Goal: Find specific page/section

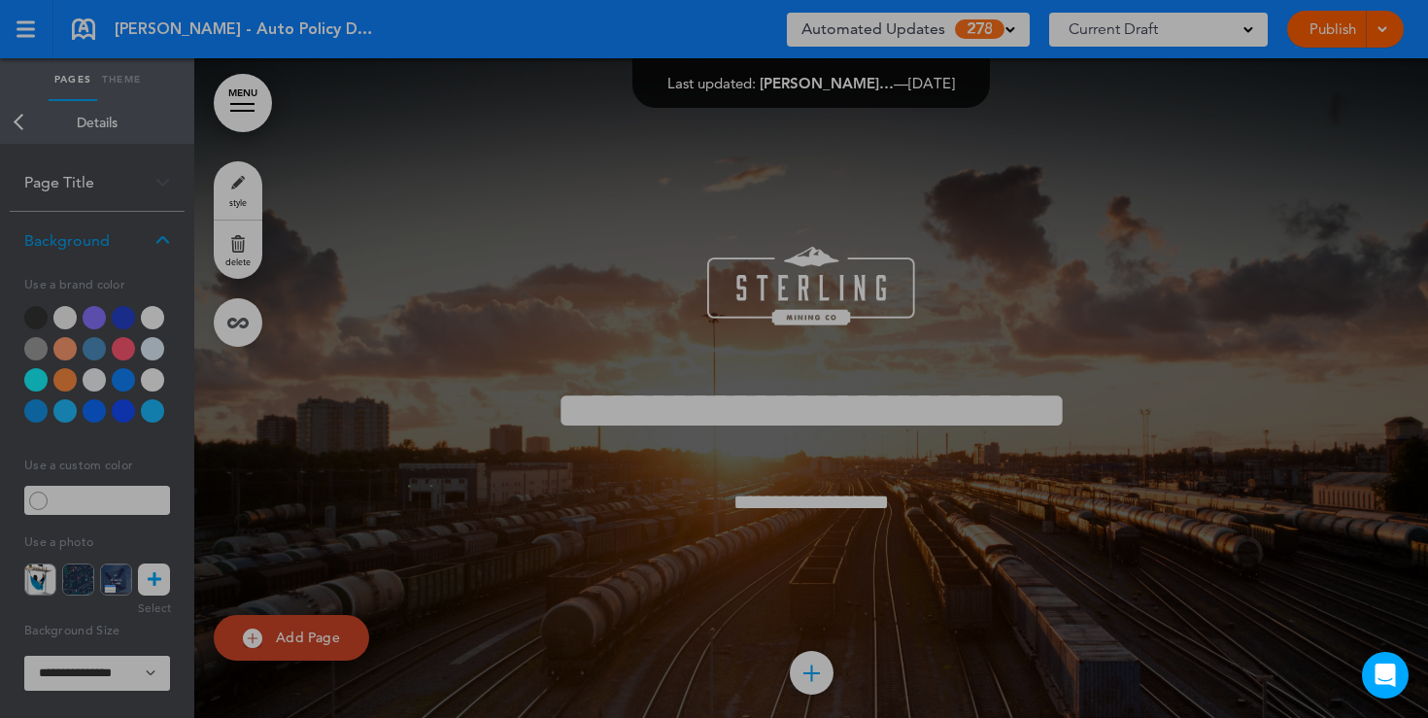
scroll to position [13710, 0]
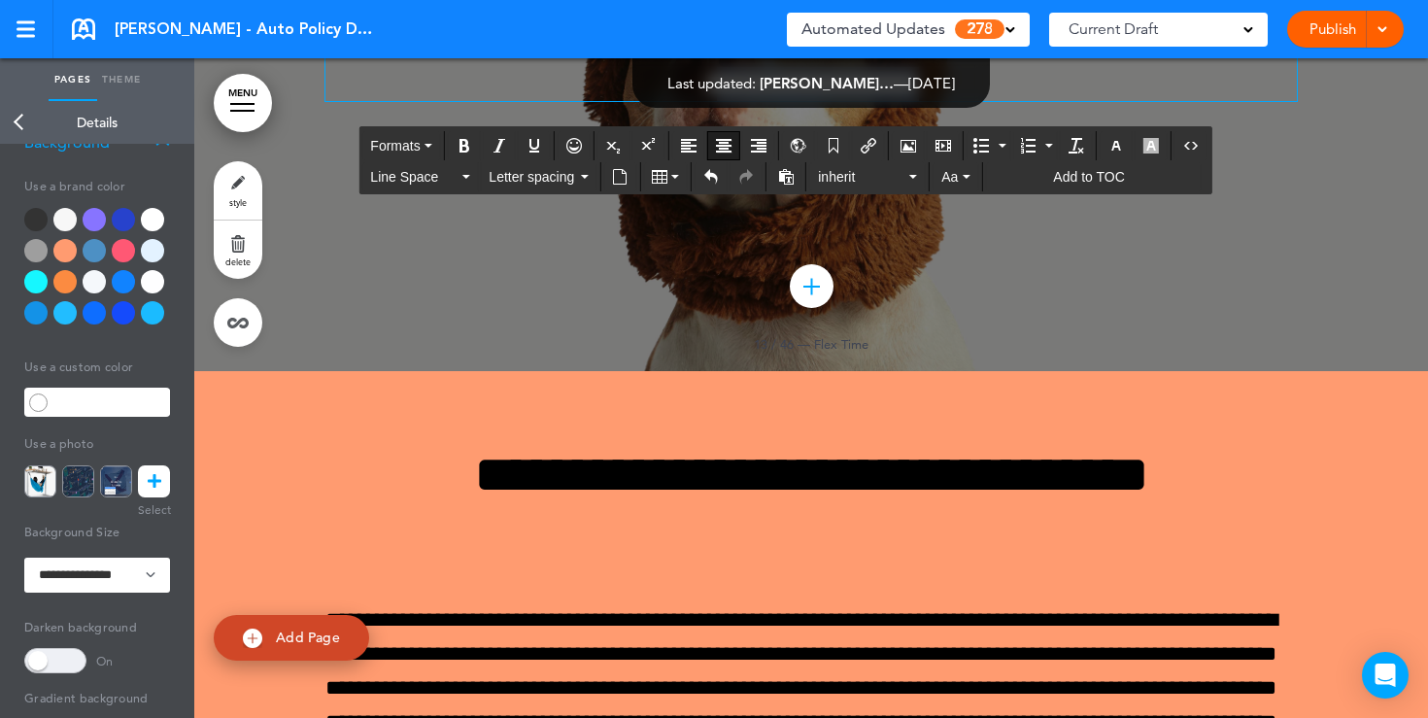
drag, startPoint x: 992, startPoint y: 459, endPoint x: 658, endPoint y: 442, distance: 334.7
click at [658, 101] on h4 "**********" at bounding box center [812, 84] width 972 height 34
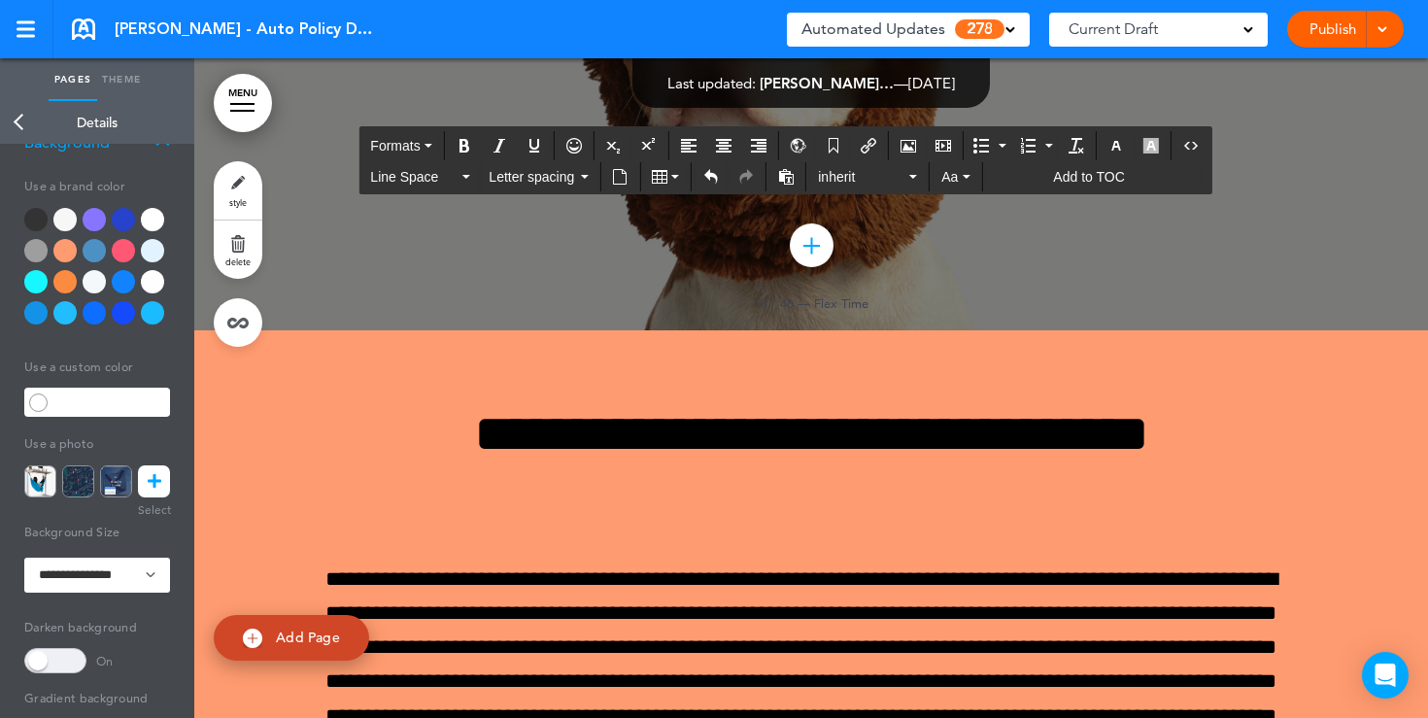
drag, startPoint x: 864, startPoint y: 396, endPoint x: 707, endPoint y: 242, distance: 219.9
drag, startPoint x: 696, startPoint y: 243, endPoint x: 865, endPoint y: 393, distance: 225.8
click at [1112, 151] on icon "button" at bounding box center [1117, 146] width 16 height 16
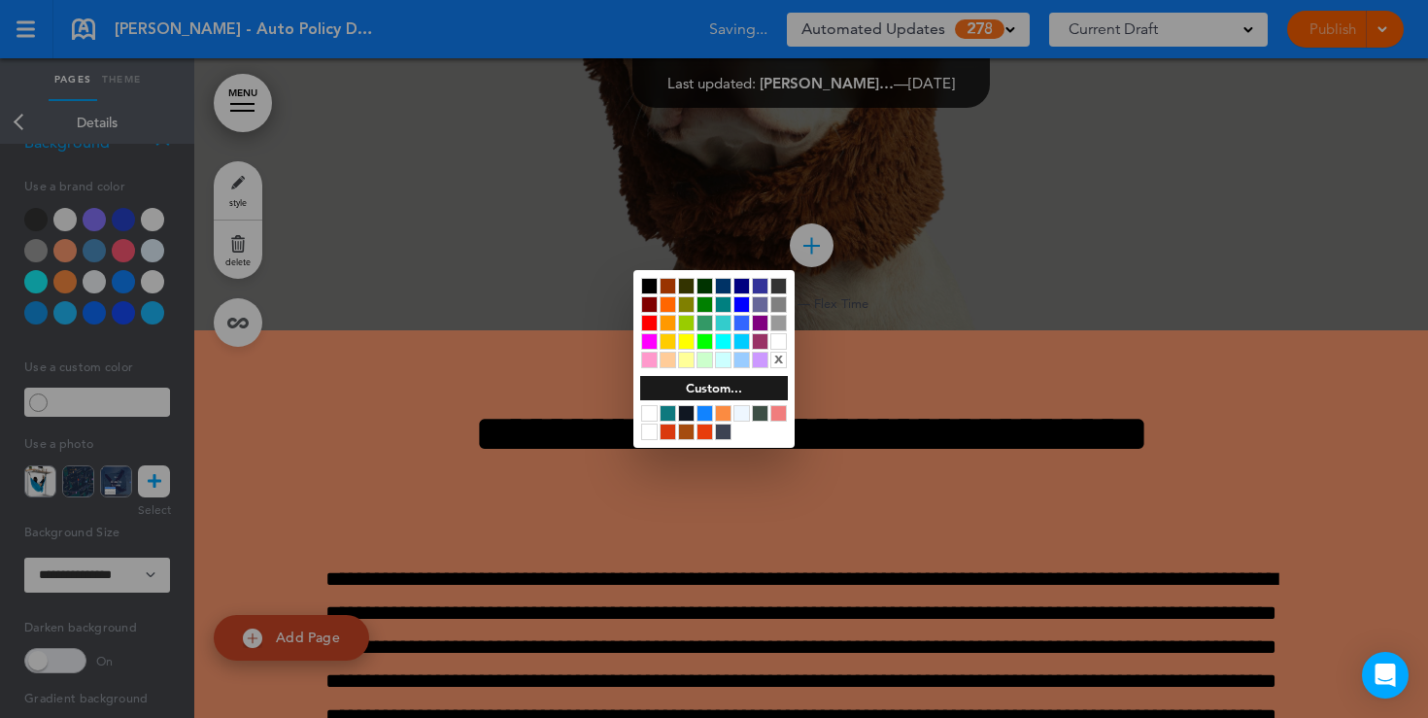
click at [653, 294] on div "x" at bounding box center [714, 323] width 161 height 106
click at [652, 286] on div at bounding box center [649, 286] width 17 height 17
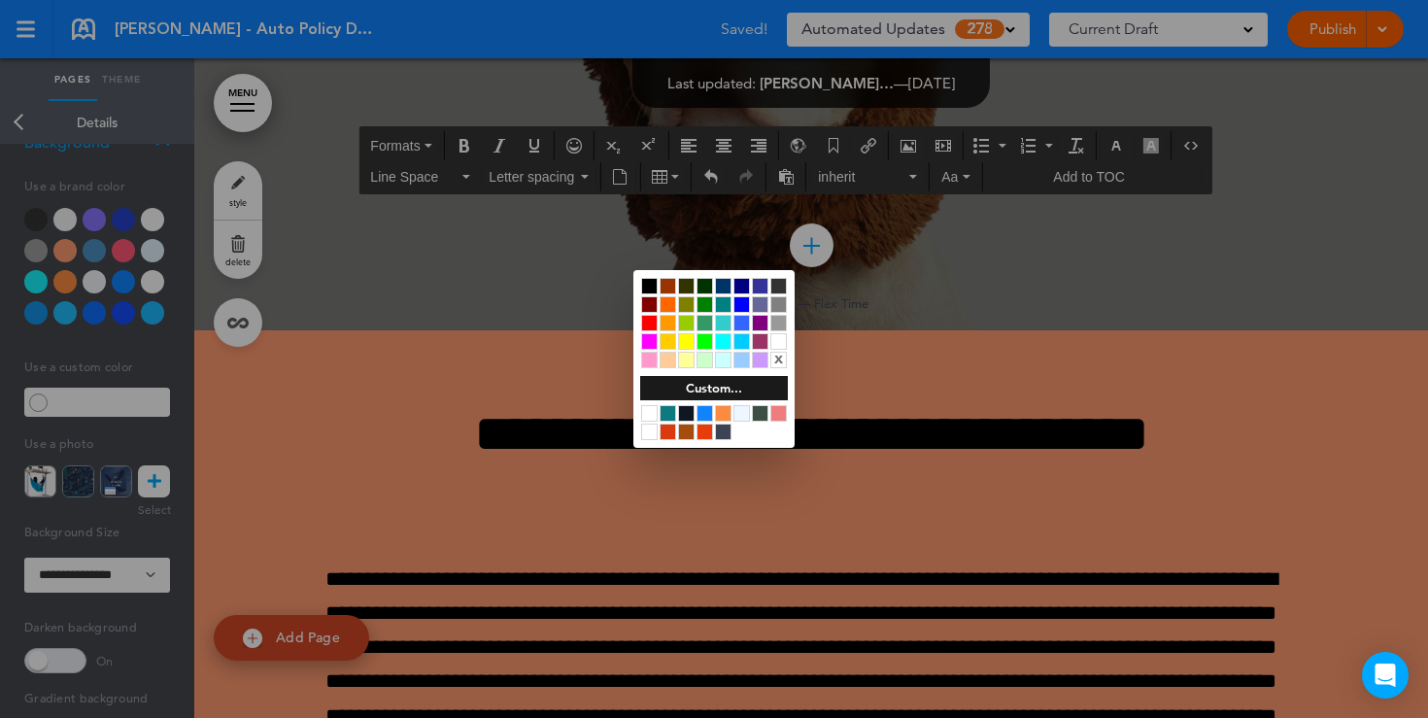
click at [556, 437] on div at bounding box center [714, 359] width 1428 height 718
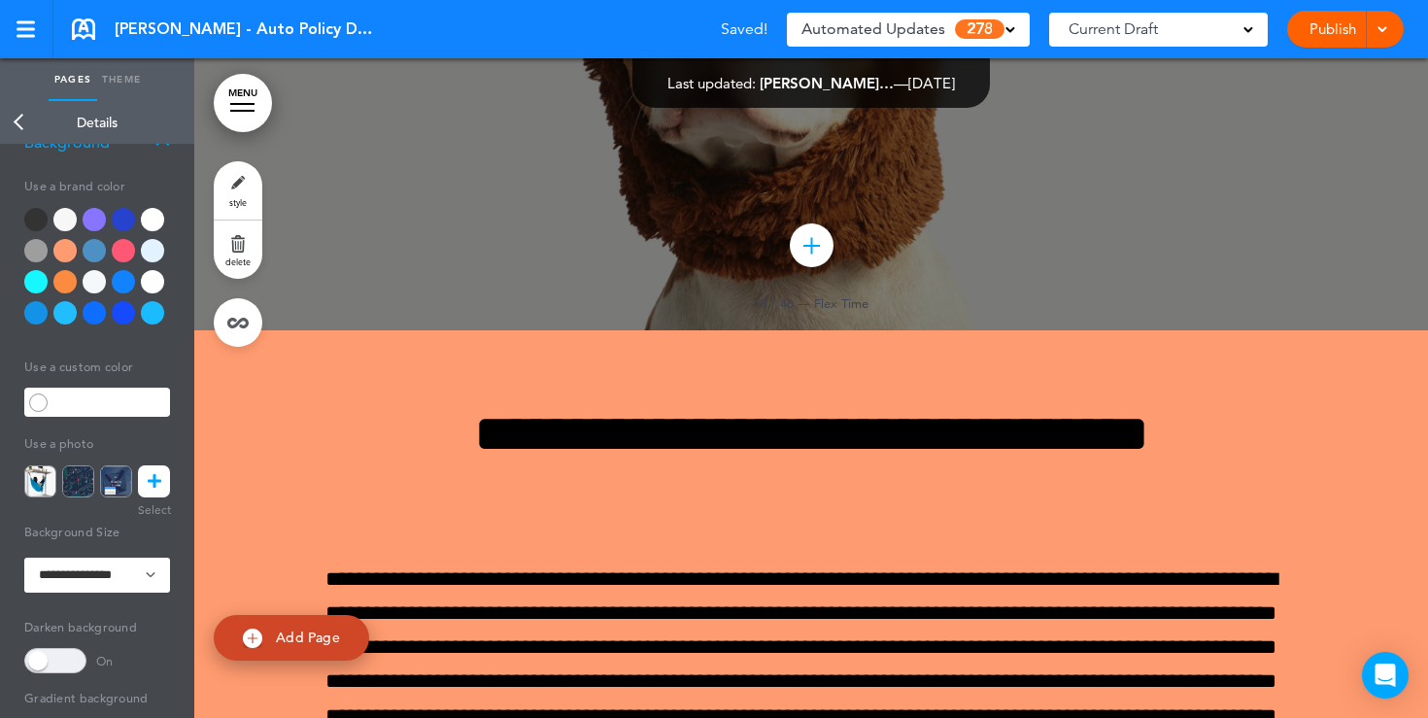
click at [156, 222] on div at bounding box center [152, 219] width 23 height 23
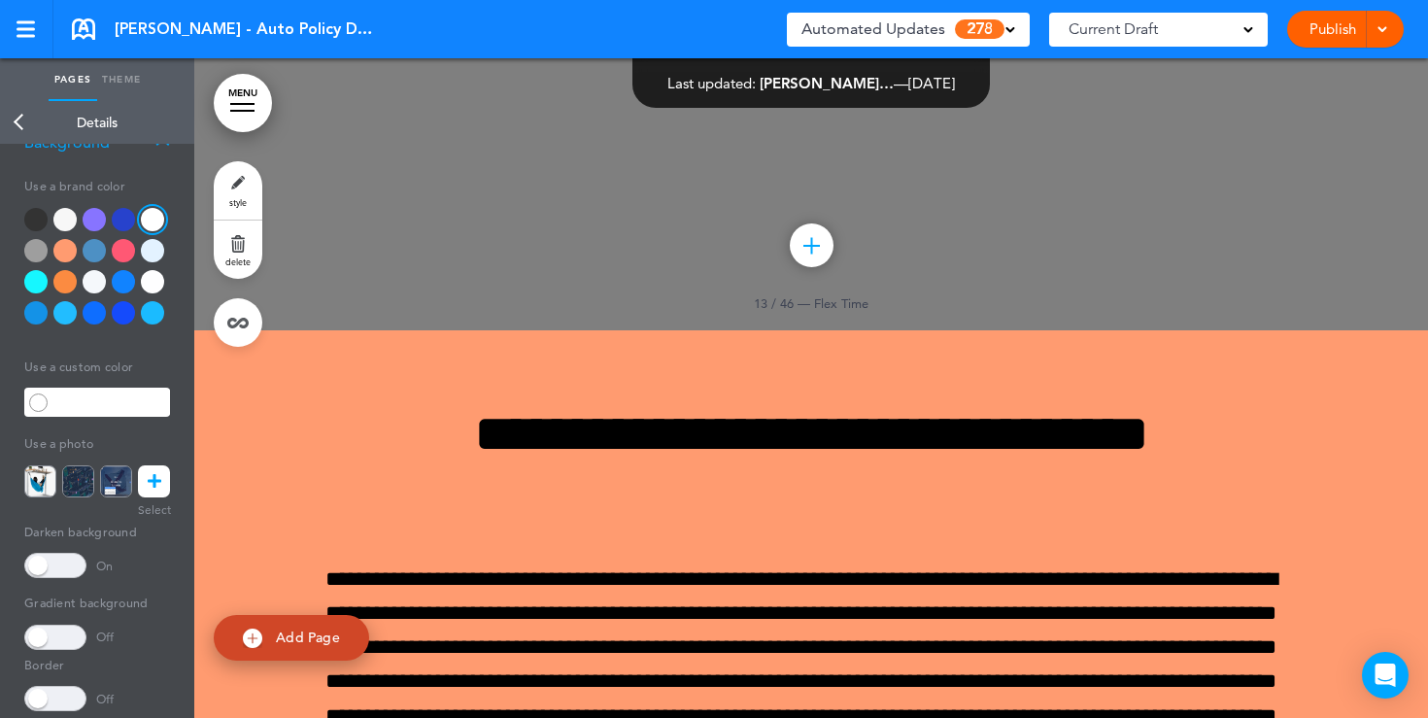
click at [62, 566] on span at bounding box center [55, 565] width 62 height 25
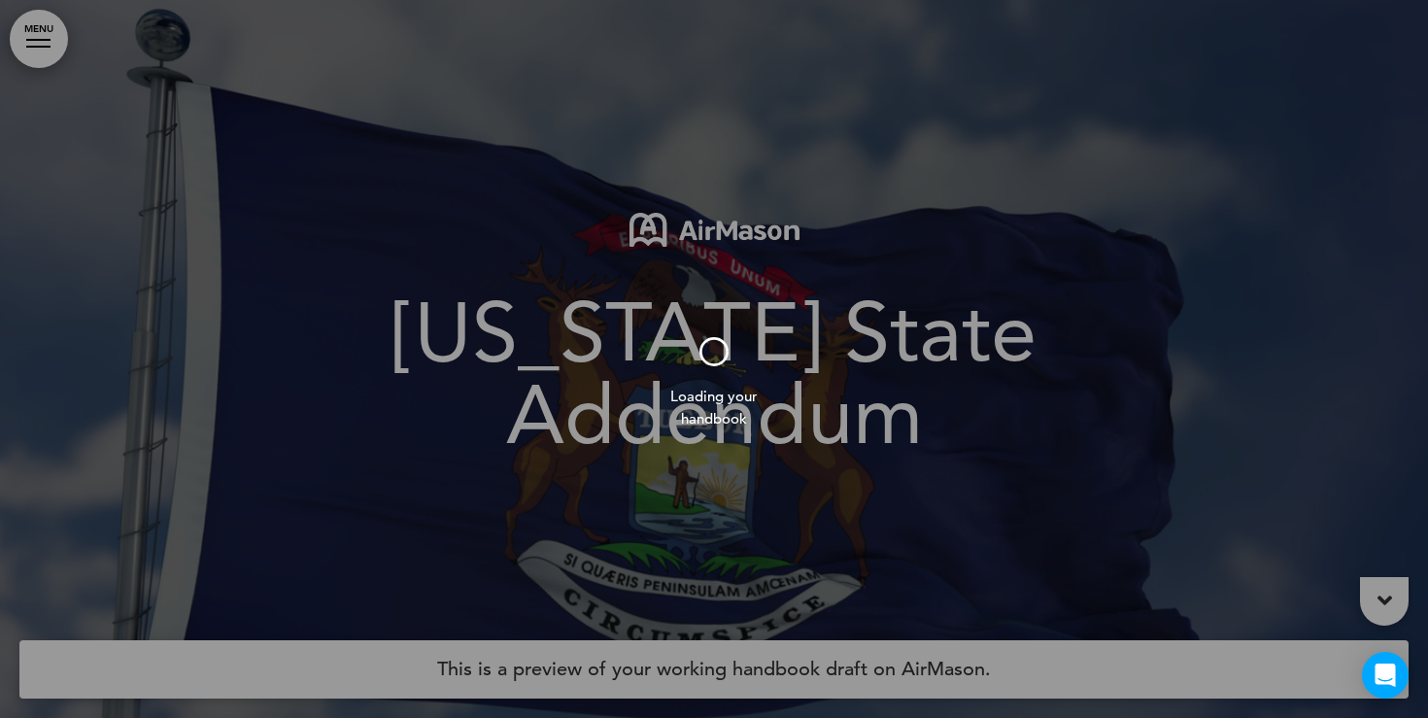
click at [37, 42] on div at bounding box center [714, 359] width 1428 height 718
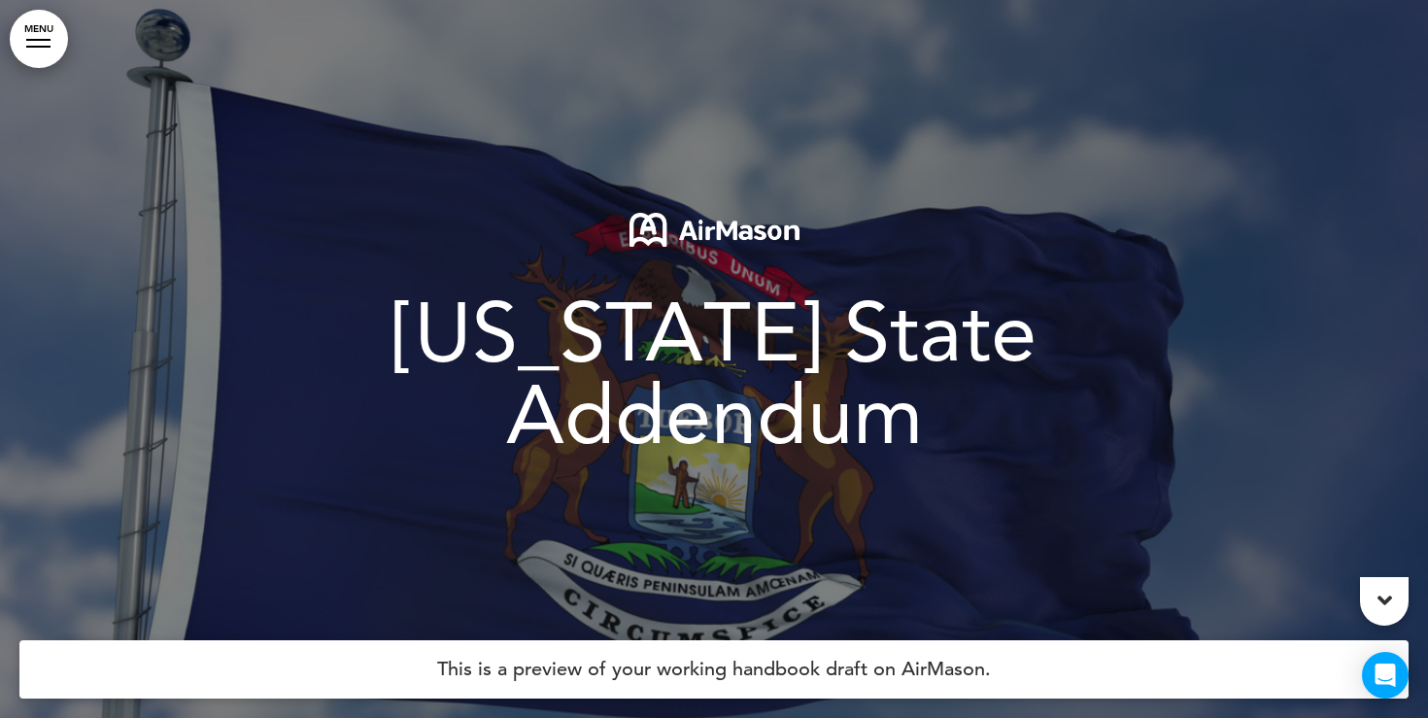
click at [36, 39] on div at bounding box center [38, 40] width 24 height 2
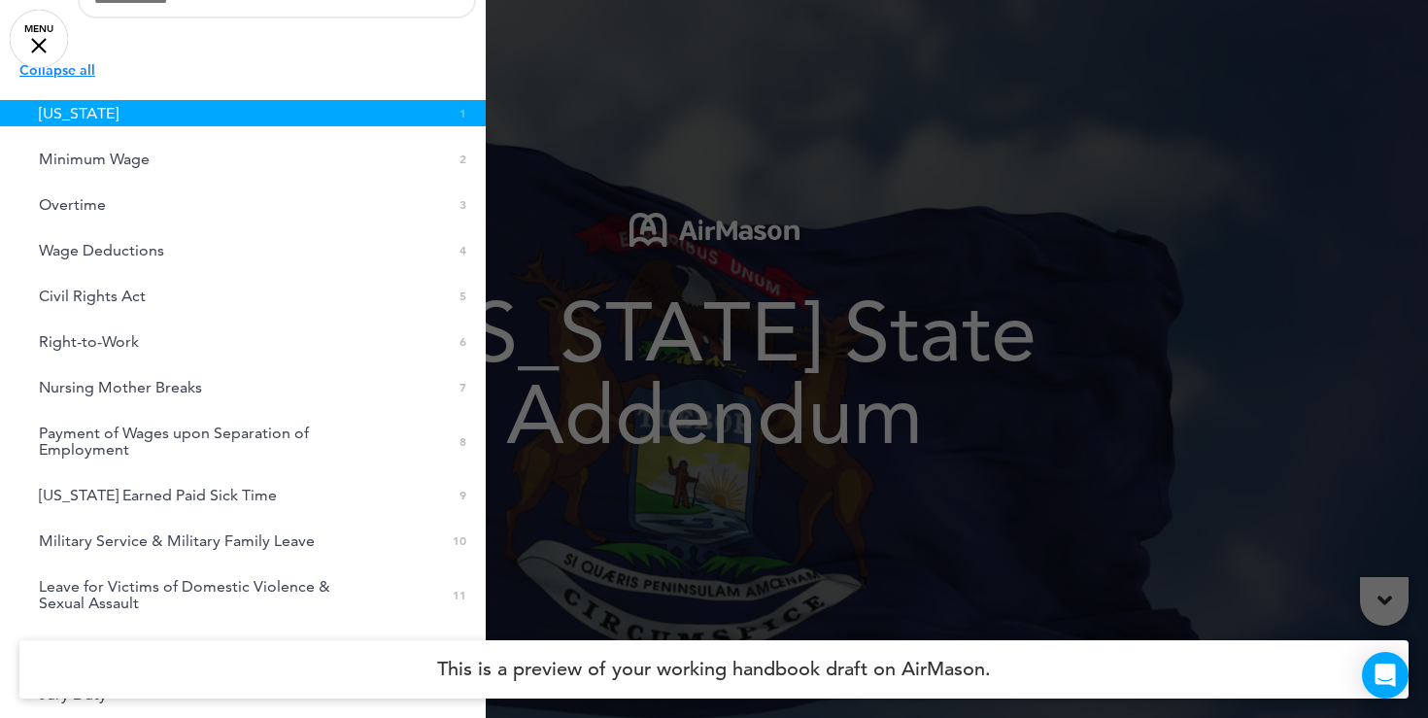
scroll to position [49, 0]
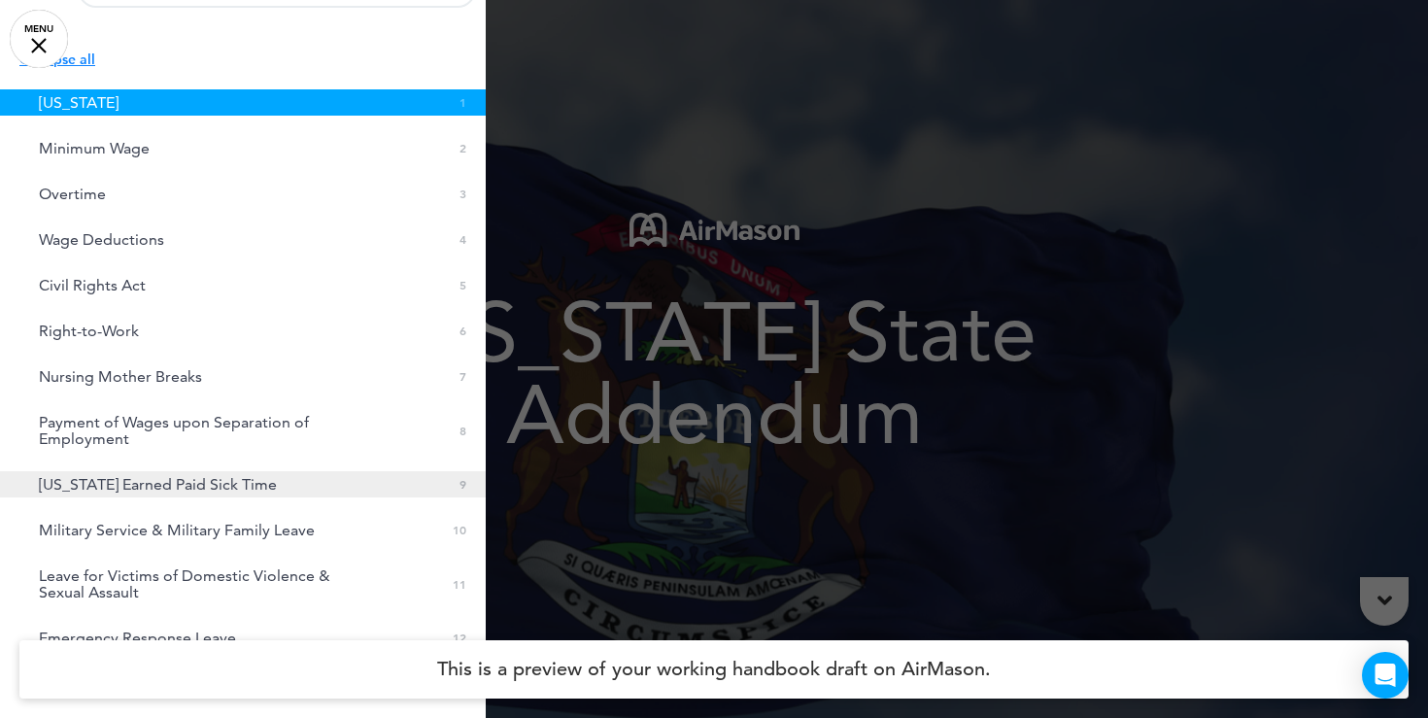
click at [203, 483] on span "Michigan Earned Paid Sick Time" at bounding box center [158, 484] width 238 height 17
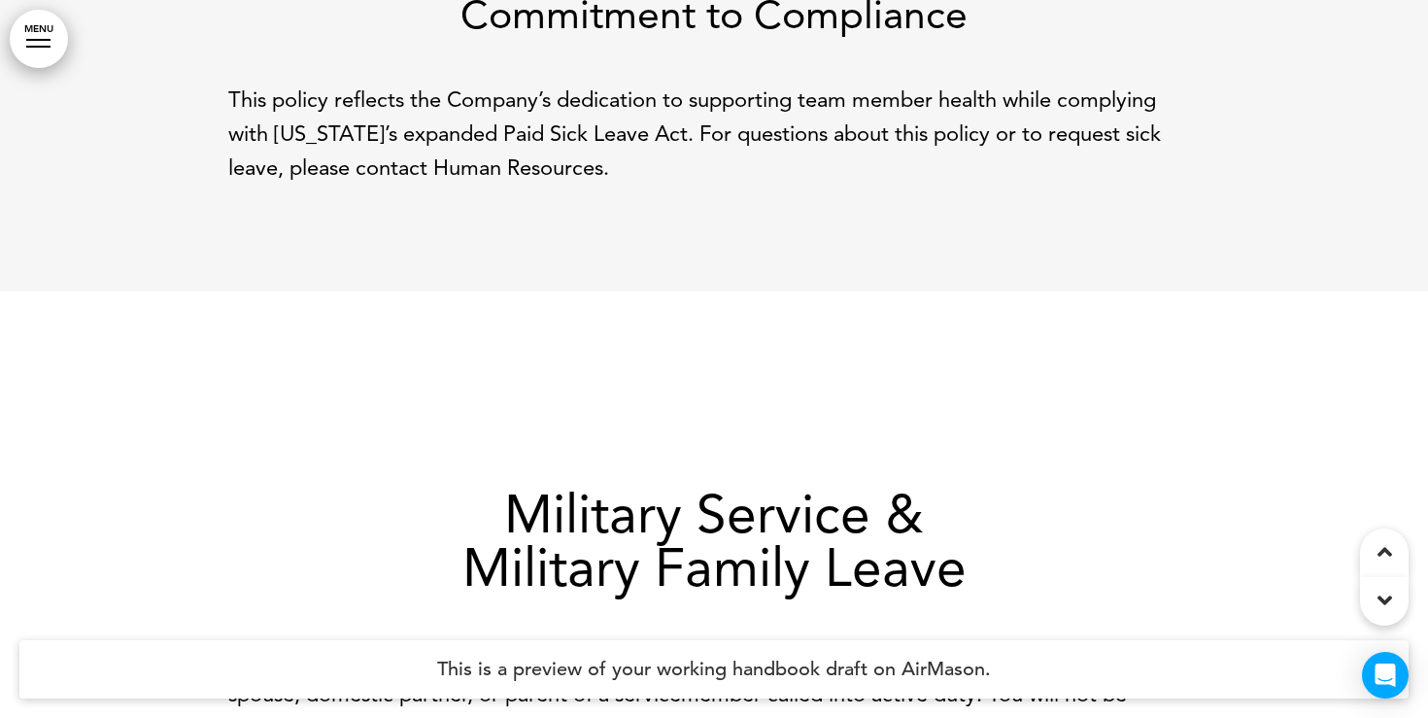
scroll to position [10104, 0]
